Goal: Task Accomplishment & Management: Use online tool/utility

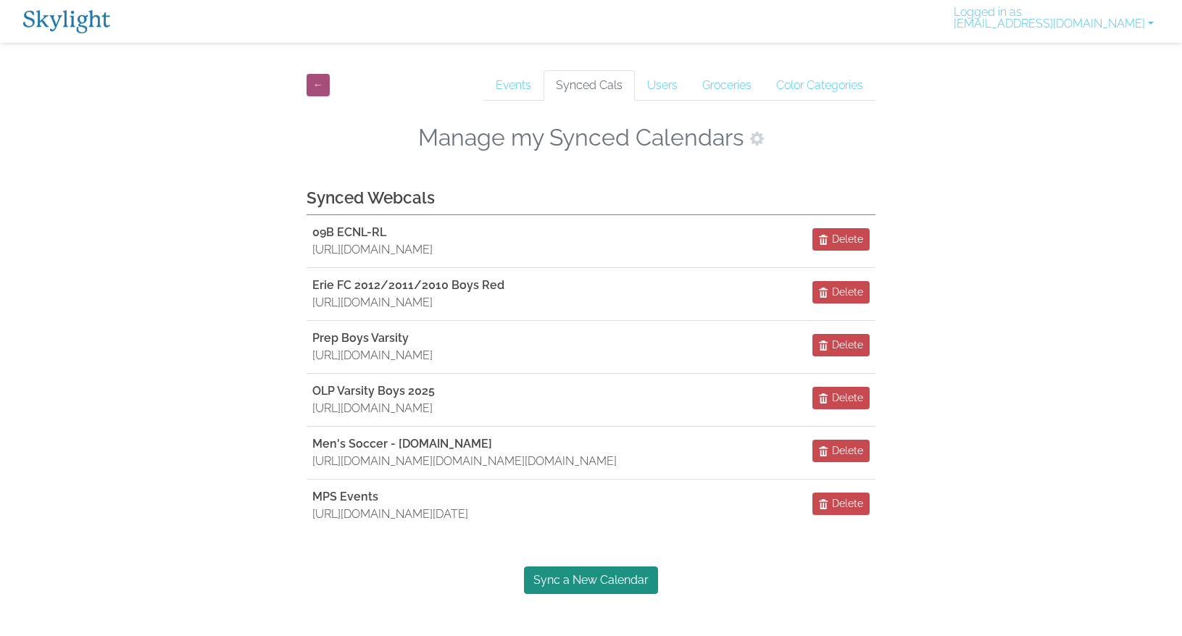
scroll to position [44, 0]
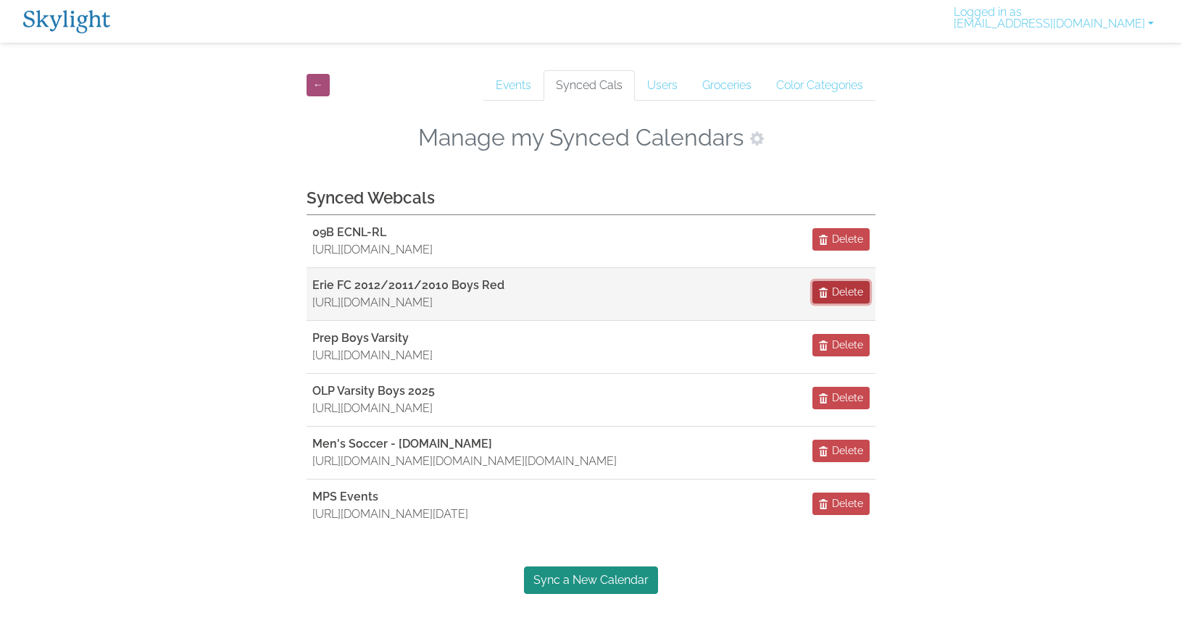
click at [848, 285] on span "Delete" at bounding box center [847, 292] width 31 height 15
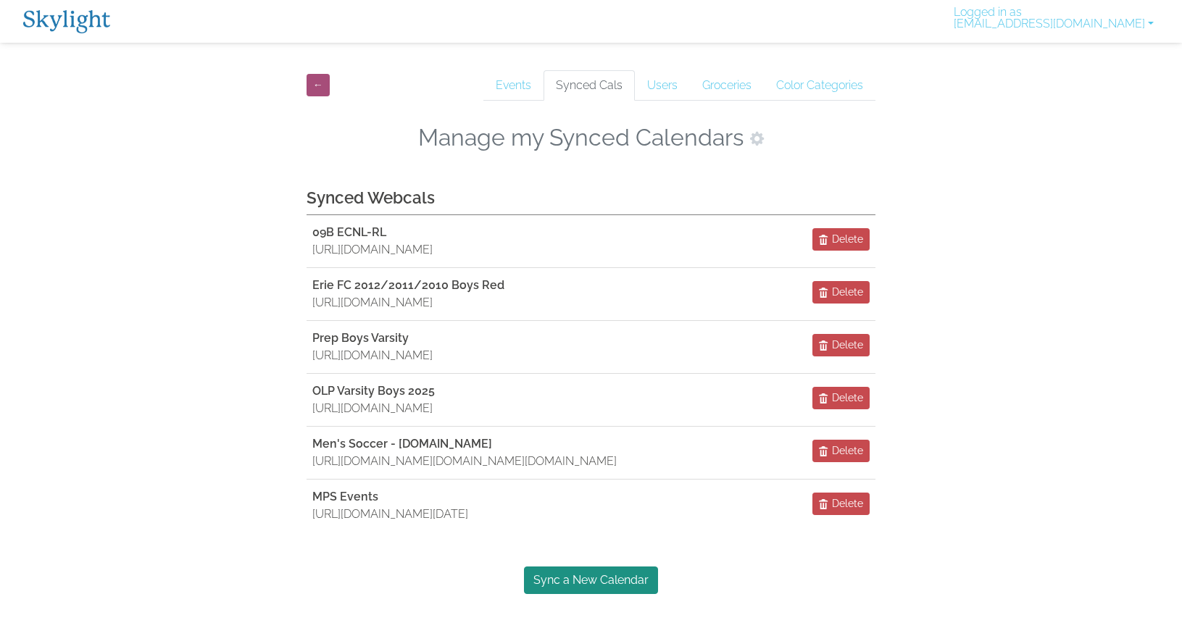
scroll to position [0, 0]
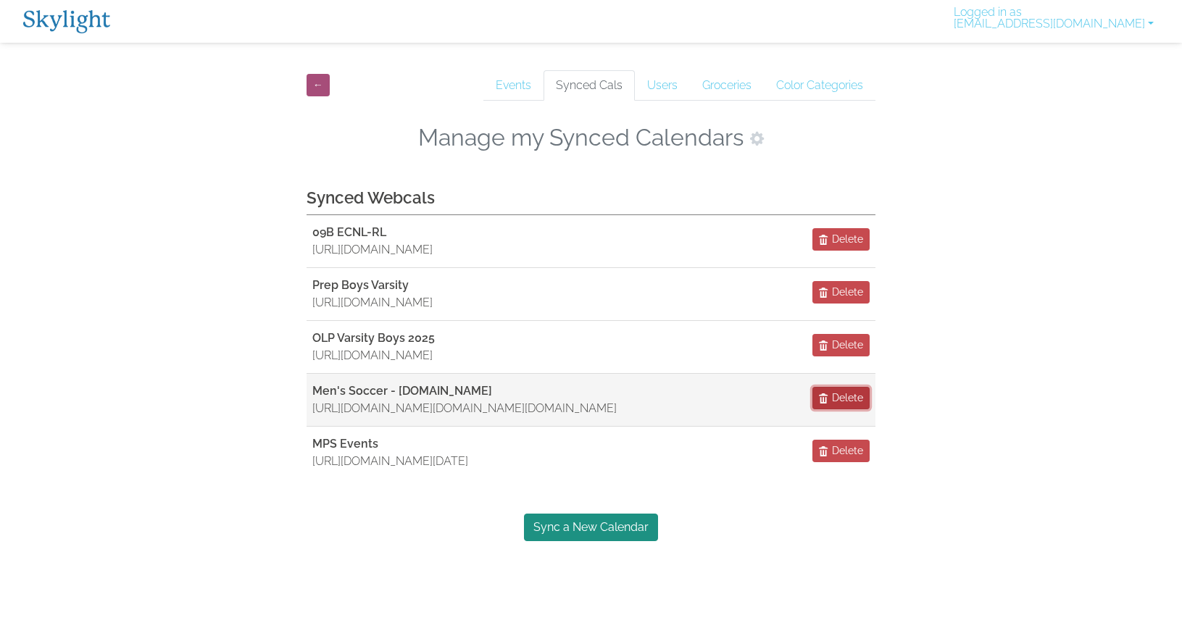
click at [822, 403] on span "button" at bounding box center [824, 398] width 10 height 10
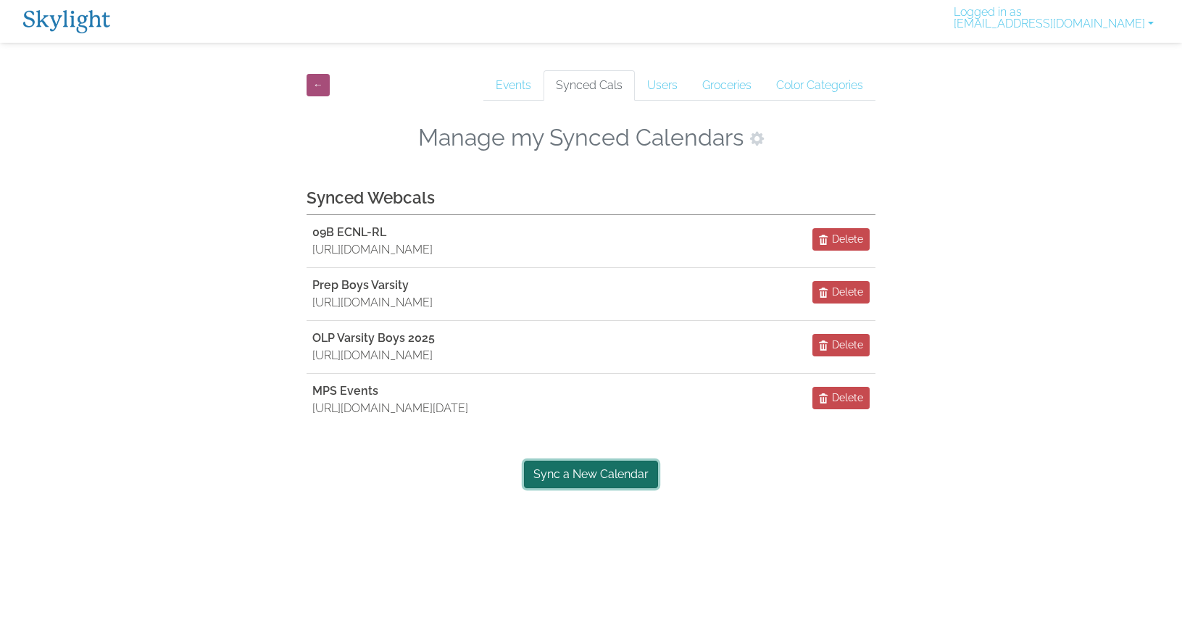
click at [622, 488] on link "Sync a New Calendar" at bounding box center [591, 475] width 134 height 28
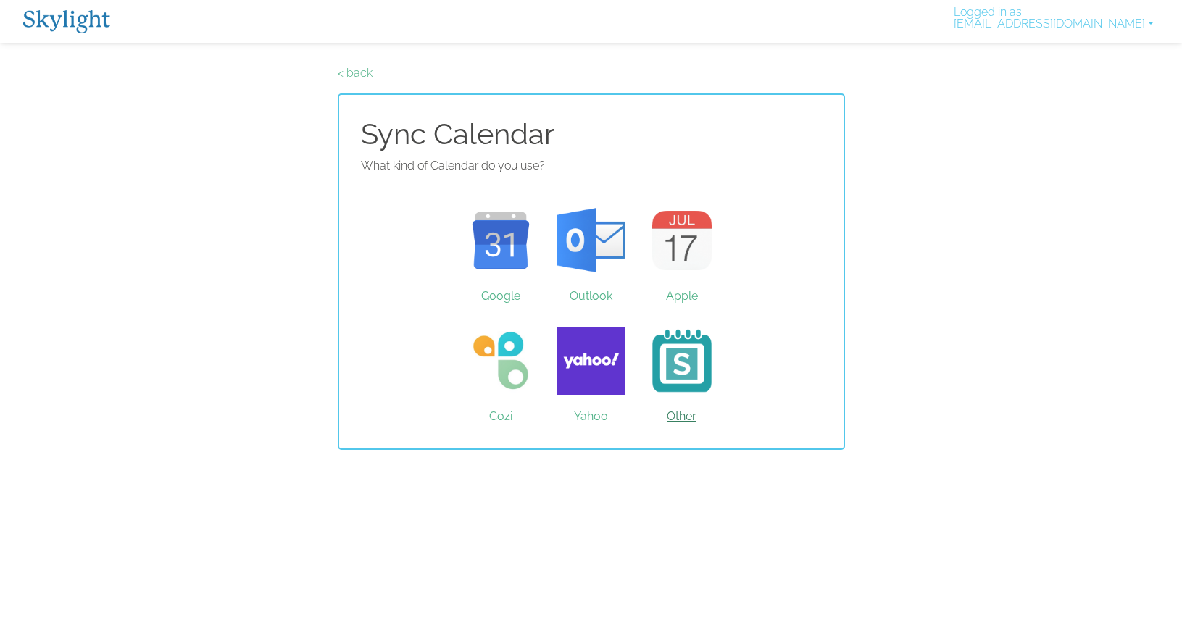
click at [695, 359] on link "Other" at bounding box center [681, 360] width 91 height 109
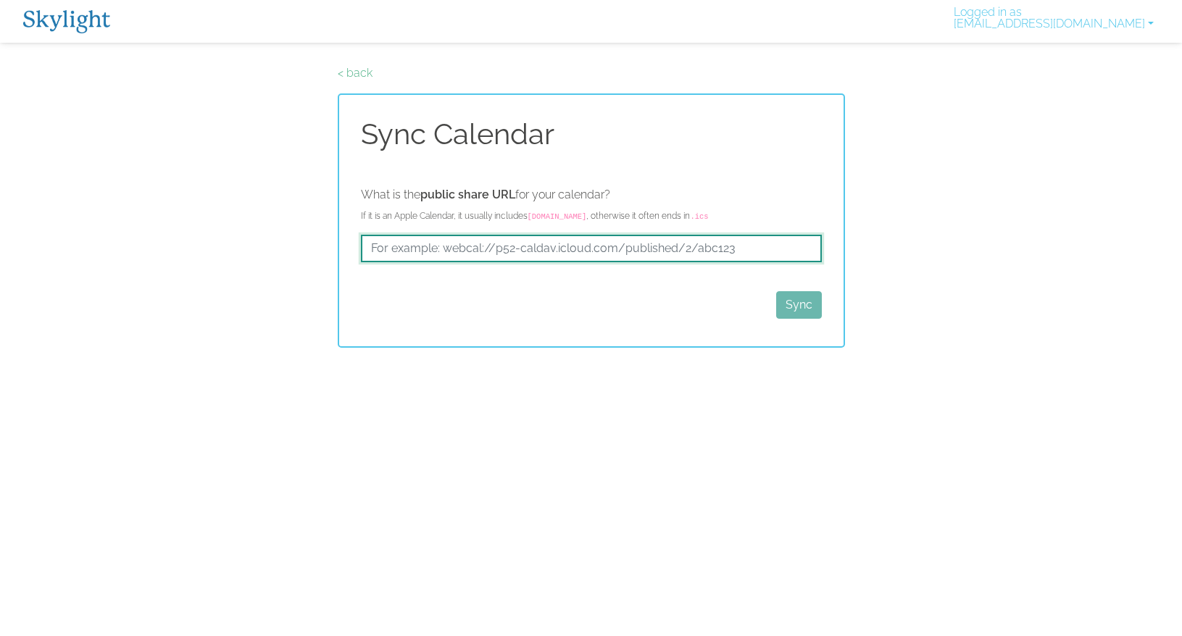
click at [590, 251] on input "text" at bounding box center [591, 249] width 461 height 28
paste input "[URL][DOMAIN_NAME]"
type input "[URL][DOMAIN_NAME]"
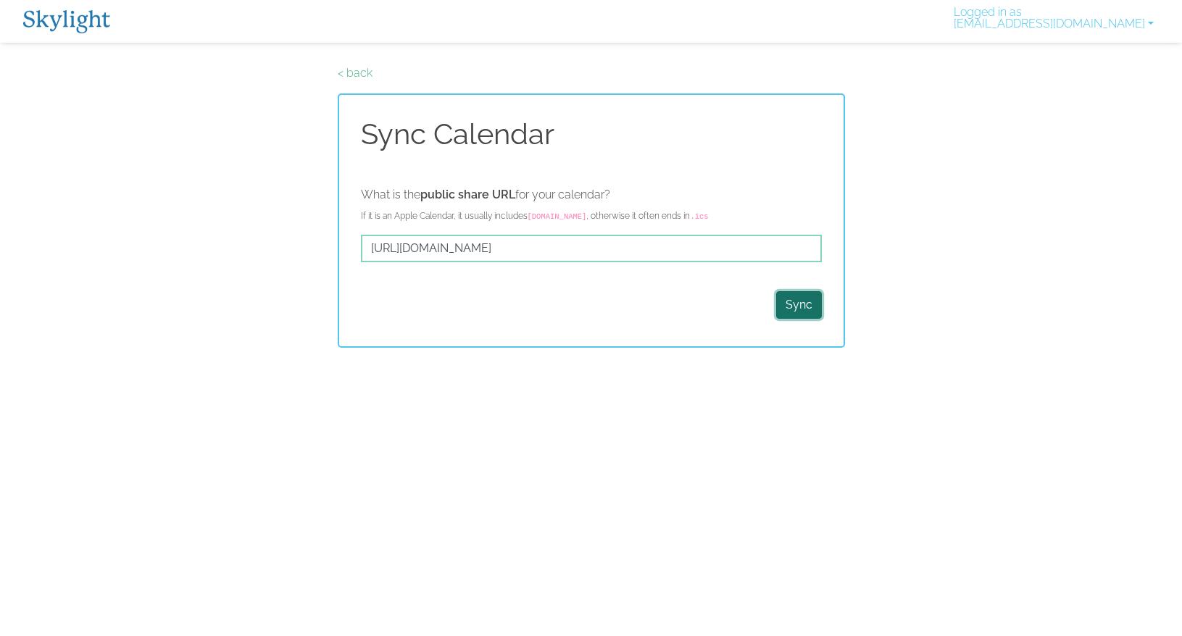
click at [798, 306] on button "Sync" at bounding box center [799, 305] width 46 height 28
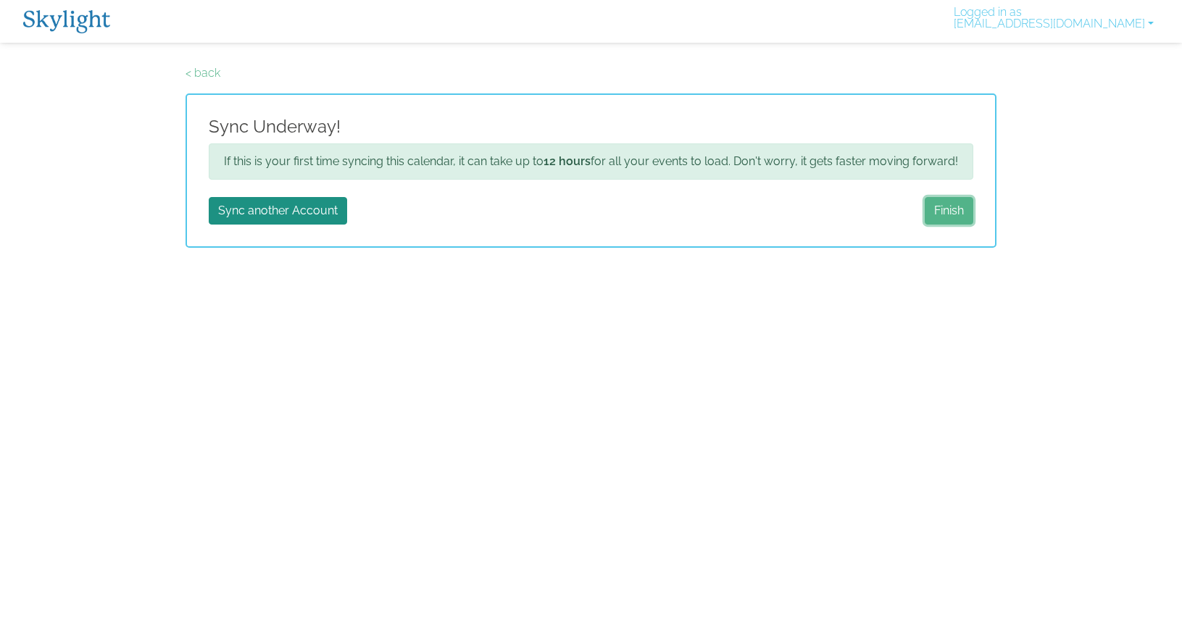
click at [949, 208] on link "Finish" at bounding box center [948, 211] width 49 height 28
